Goal: Information Seeking & Learning: Learn about a topic

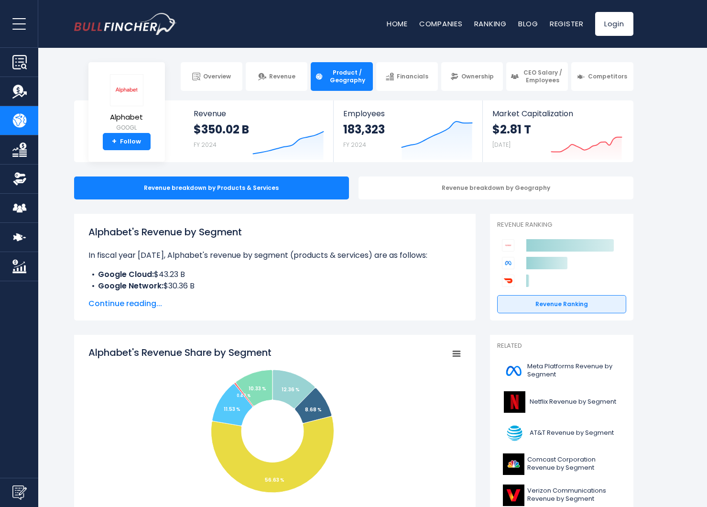
click at [152, 304] on span "Continue reading..." at bounding box center [274, 303] width 373 height 11
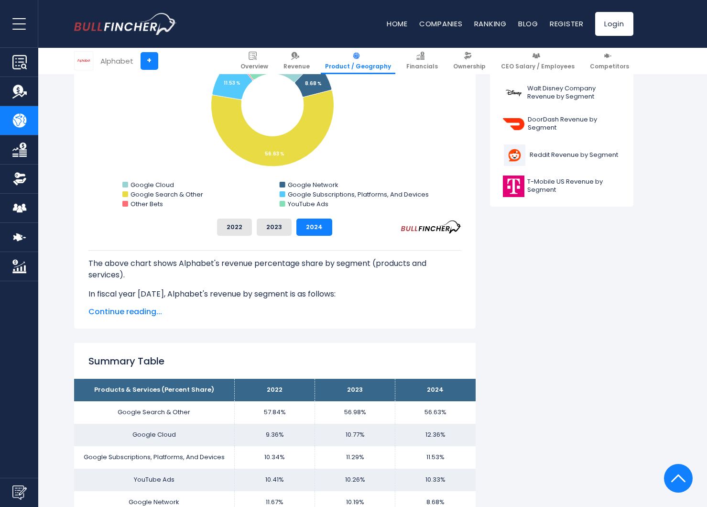
scroll to position [418, 0]
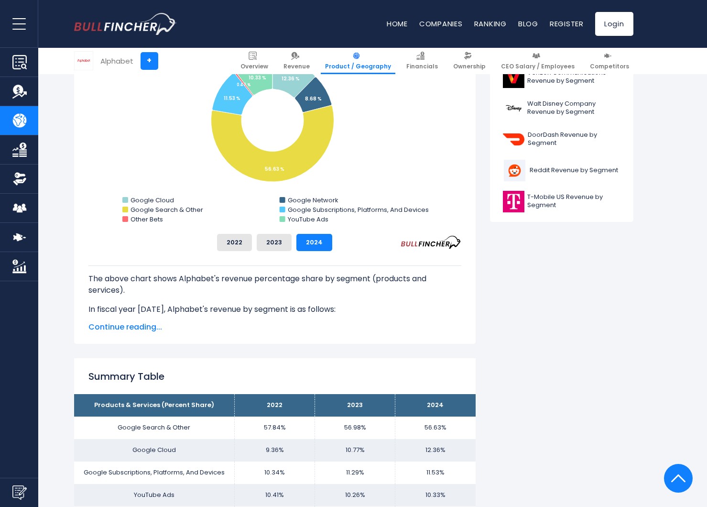
click at [133, 324] on span "Continue reading..." at bounding box center [274, 326] width 373 height 11
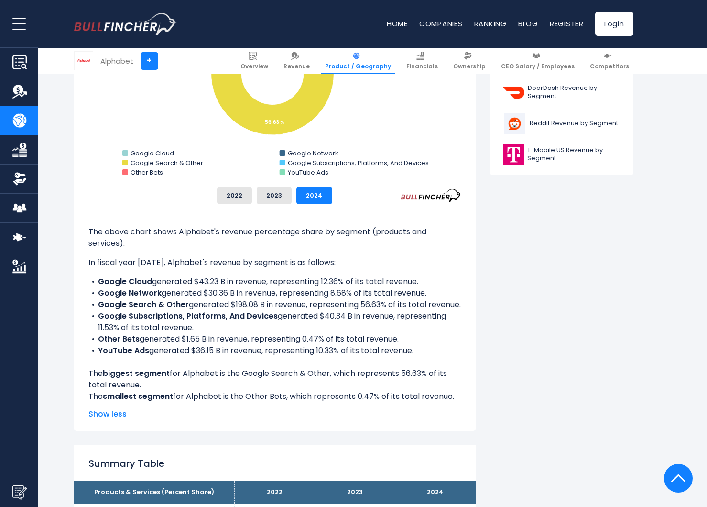
scroll to position [521, 0]
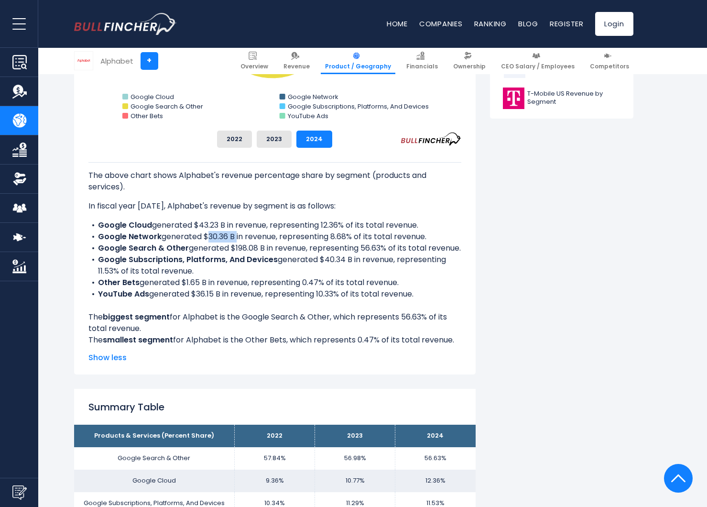
drag, startPoint x: 204, startPoint y: 235, endPoint x: 233, endPoint y: 237, distance: 29.2
click at [233, 237] on li "Google Network generated $30.36 B in revenue, representing 8.68% of its total r…" at bounding box center [274, 236] width 373 height 11
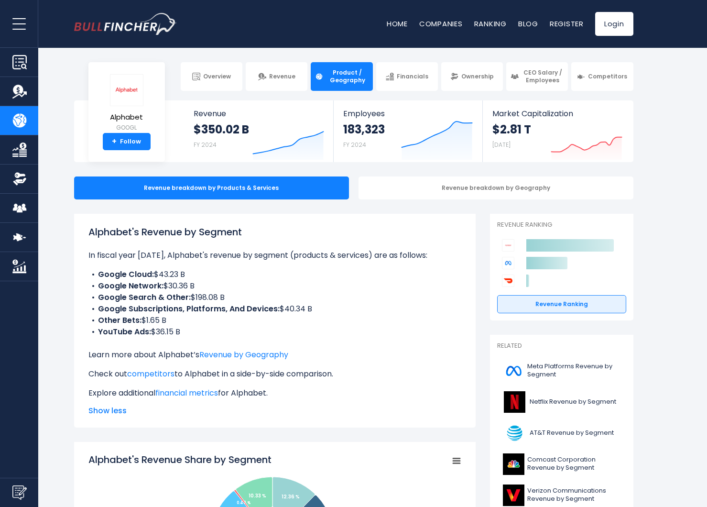
scroll to position [11, 0]
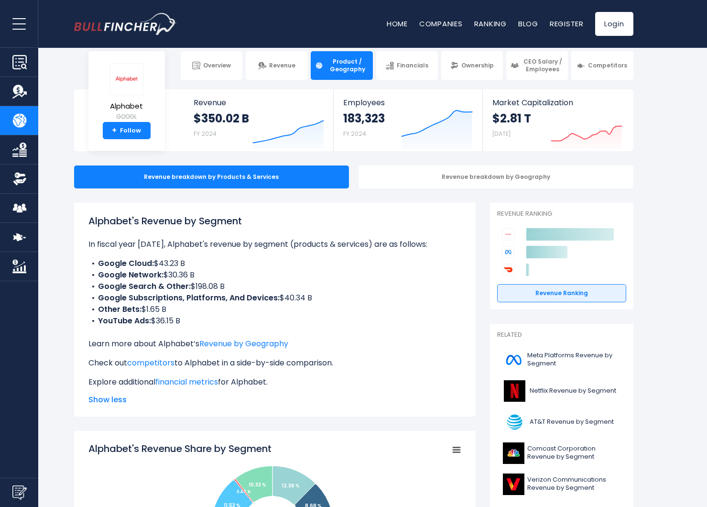
drag, startPoint x: 88, startPoint y: 221, endPoint x: 253, endPoint y: 224, distance: 164.9
click at [253, 224] on h1 "Alphabet's Revenue by Segment" at bounding box center [274, 221] width 373 height 14
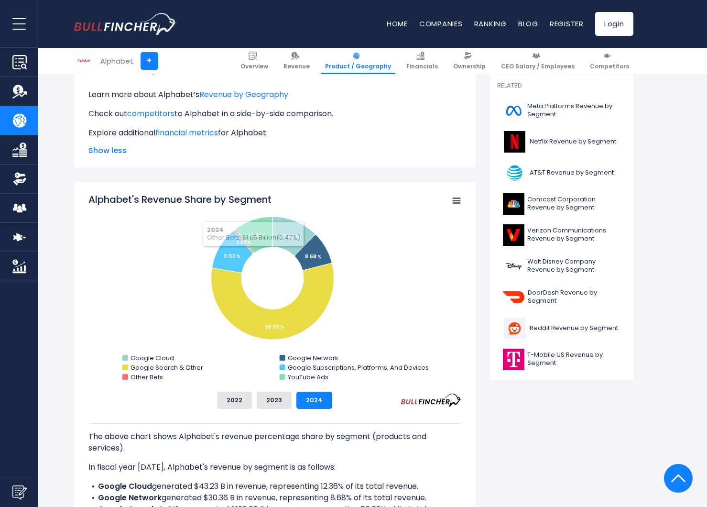
scroll to position [253, 0]
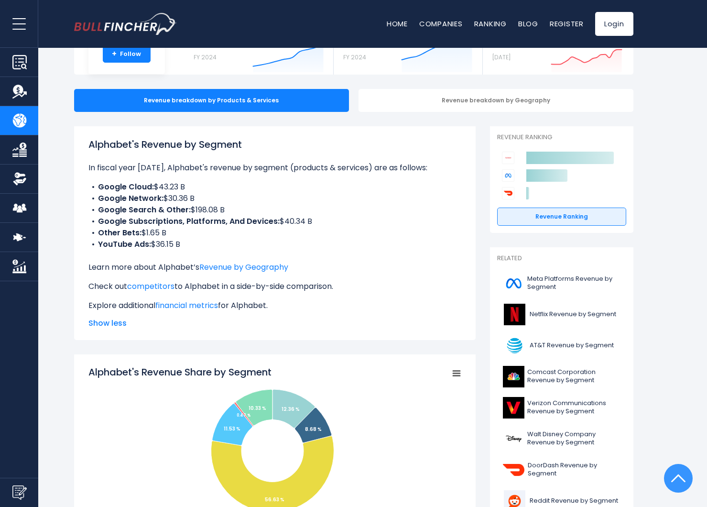
scroll to position [0, 0]
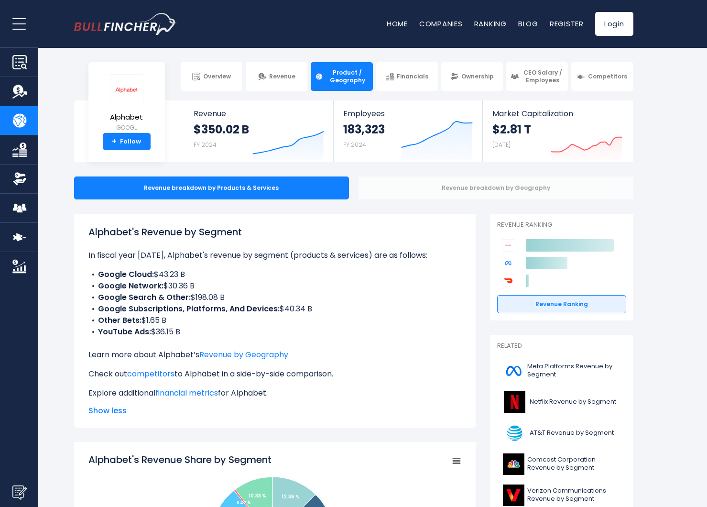
click at [459, 184] on div "Revenue breakdown by Geography" at bounding box center [496, 187] width 275 height 23
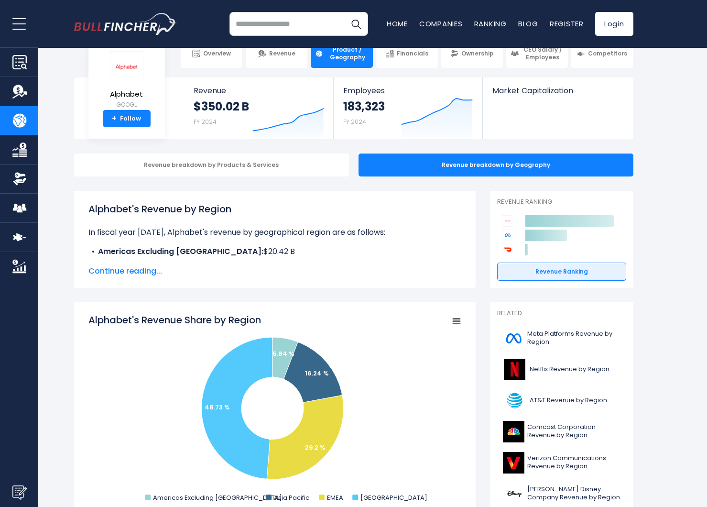
scroll to position [26, 0]
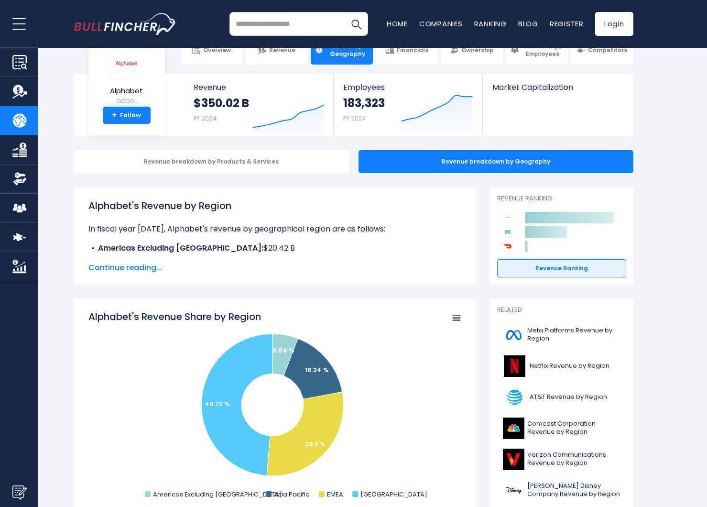
click at [146, 269] on span "Continue reading..." at bounding box center [274, 267] width 373 height 11
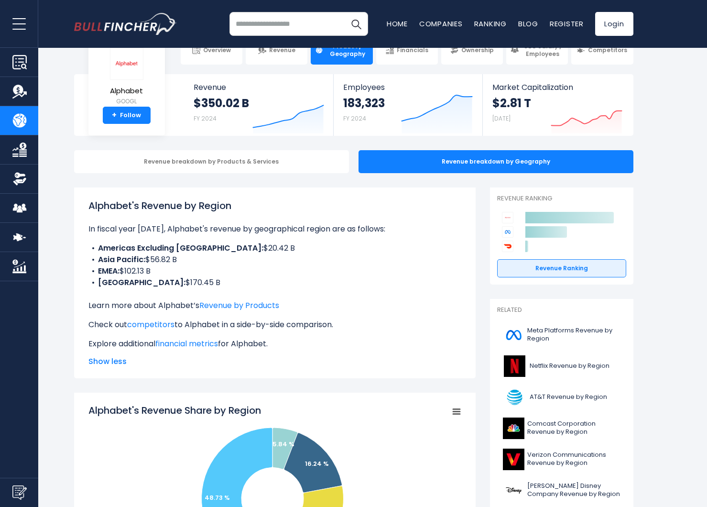
drag, startPoint x: 147, startPoint y: 259, endPoint x: 229, endPoint y: 259, distance: 81.7
click at [229, 259] on li "Asia Pacific: $56.82 B" at bounding box center [274, 259] width 373 height 11
click at [137, 269] on li "EMEA: $102.13 B" at bounding box center [274, 270] width 373 height 11
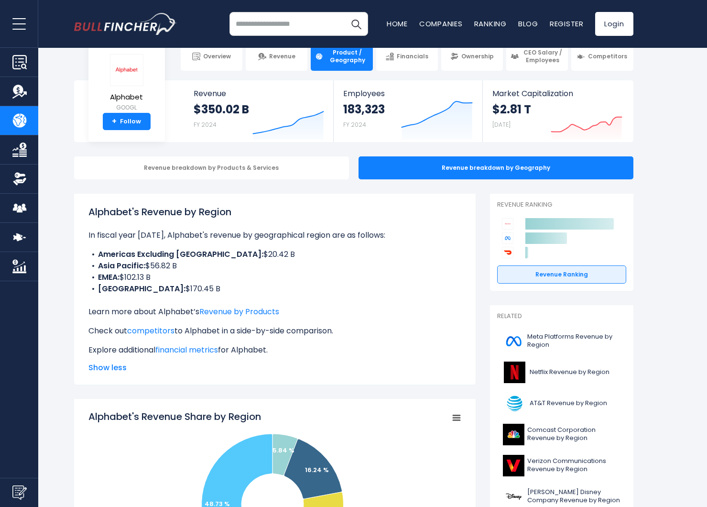
scroll to position [0, 0]
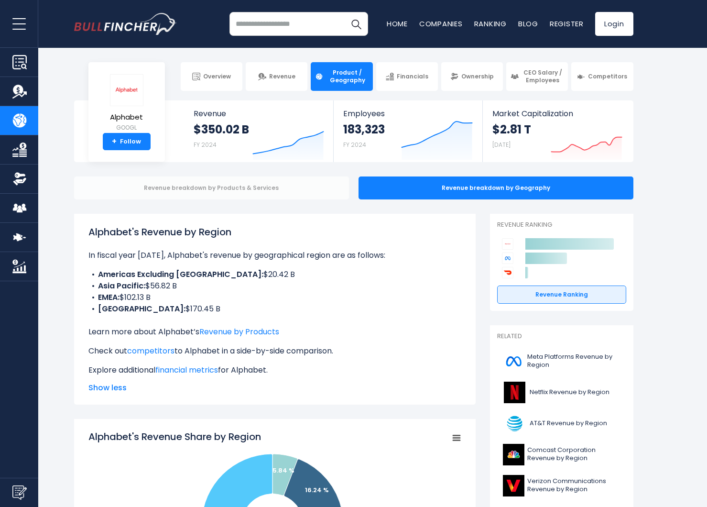
click at [251, 188] on div "Revenue breakdown by Products & Services" at bounding box center [211, 187] width 275 height 23
click at [210, 185] on div "Revenue breakdown by Products & Services" at bounding box center [211, 187] width 275 height 23
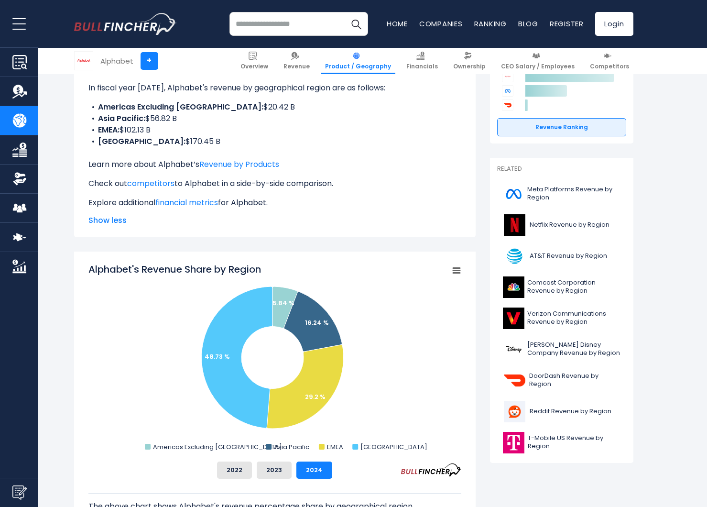
scroll to position [285, 0]
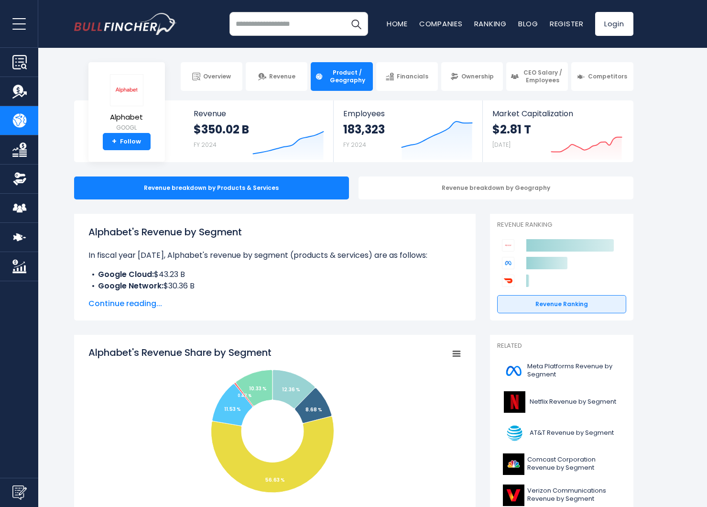
drag, startPoint x: 89, startPoint y: 231, endPoint x: 260, endPoint y: 231, distance: 171.1
click at [260, 231] on h1 "Alphabet's Revenue by Segment" at bounding box center [274, 232] width 373 height 14
copy h1 "Alphabet's Revenue by Segment"
click at [144, 304] on span "Continue reading..." at bounding box center [274, 303] width 373 height 11
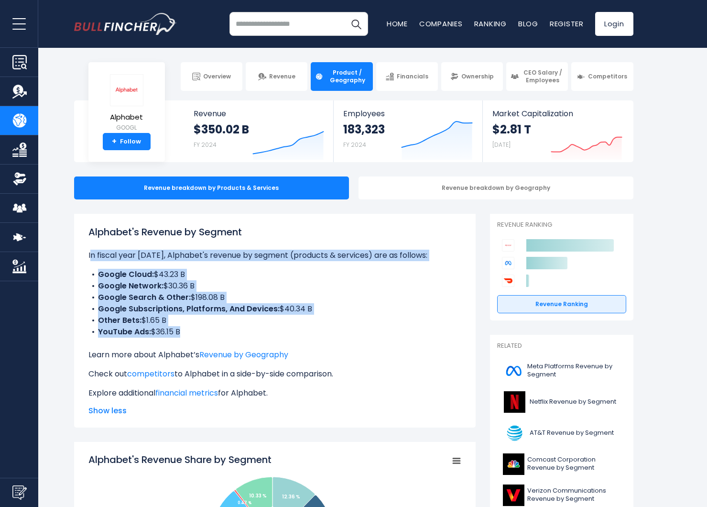
drag, startPoint x: 88, startPoint y: 254, endPoint x: 287, endPoint y: 345, distance: 218.6
click at [287, 345] on div "Alphabet's Revenue by Segment In fiscal year 2024, Alphabet's revenue by segmen…" at bounding box center [274, 312] width 373 height 174
copy div "In fiscal year 2024, Alphabet's revenue by segment (products & services) are as…"
